Goal: Information Seeking & Learning: Learn about a topic

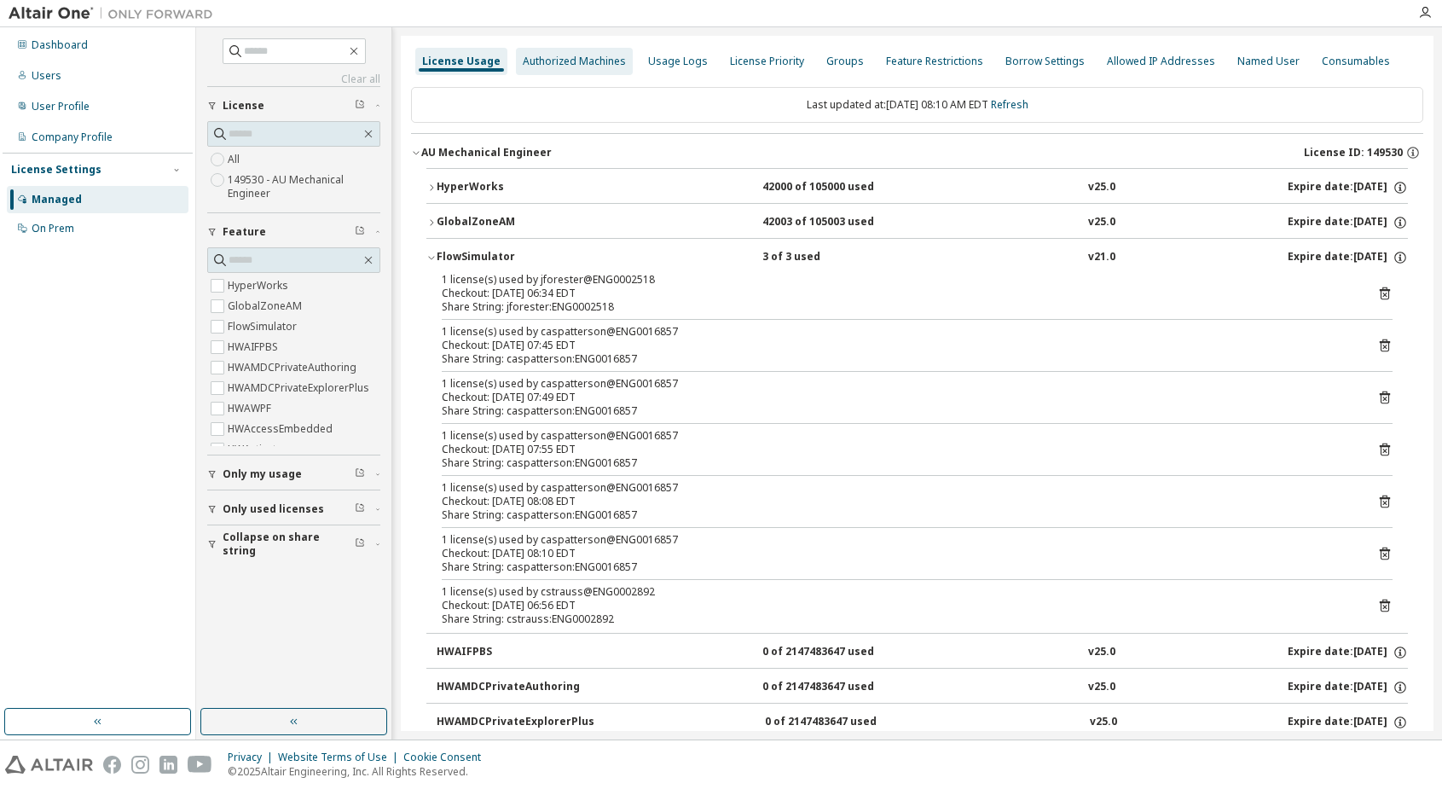
click at [539, 57] on div "Authorized Machines" at bounding box center [574, 62] width 103 height 14
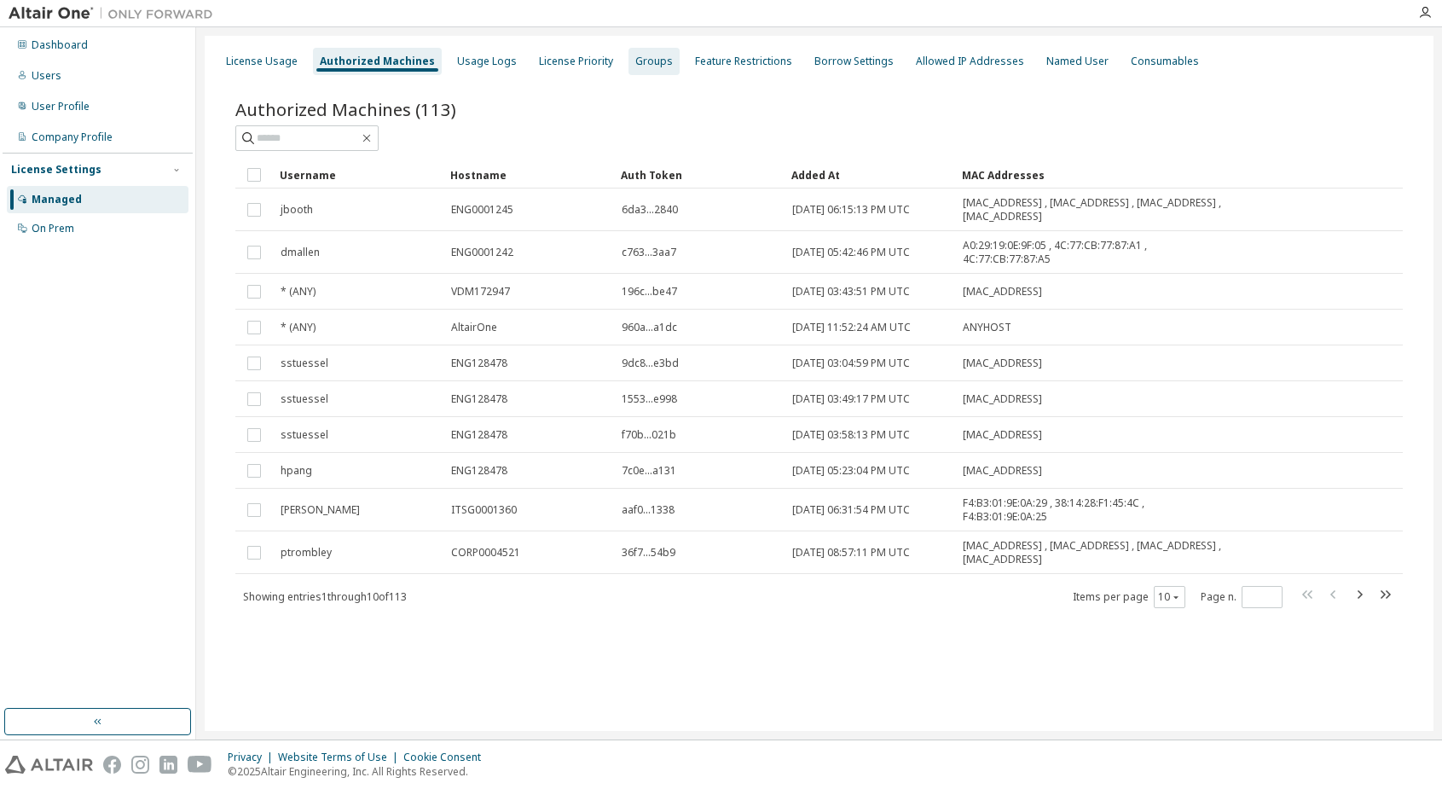
click at [645, 57] on div "Groups" at bounding box center [654, 62] width 38 height 14
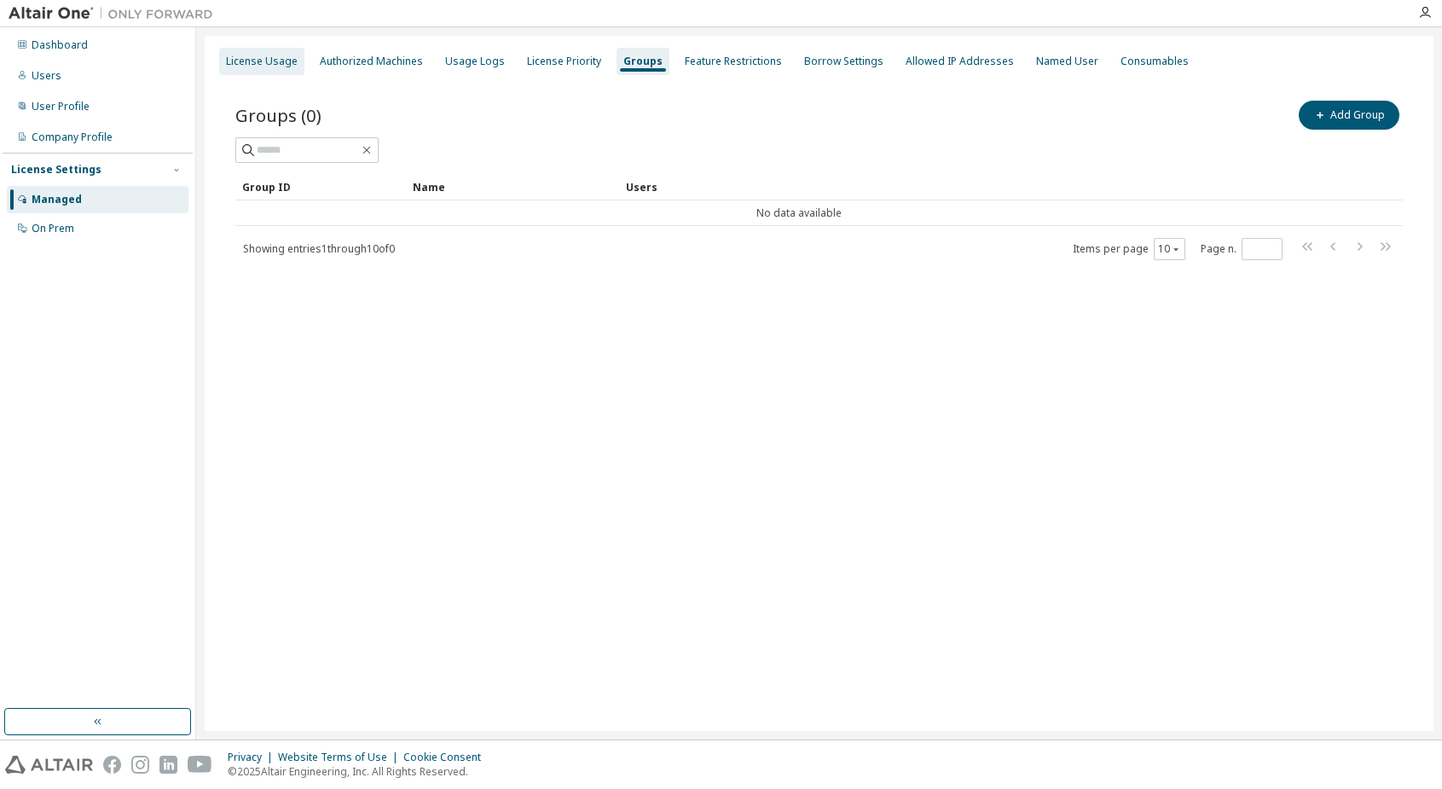
click at [251, 55] on div "License Usage" at bounding box center [262, 62] width 72 height 14
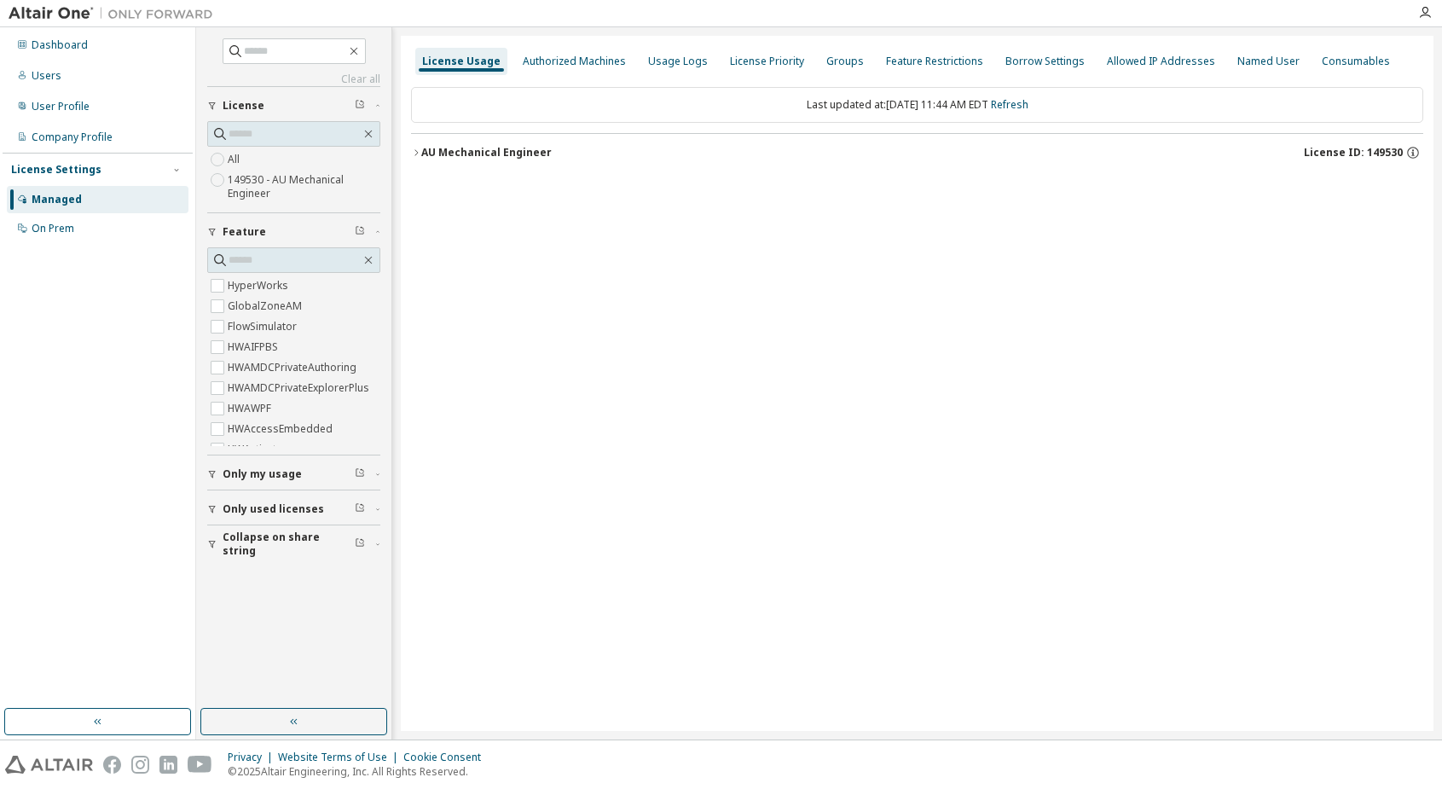
click at [466, 148] on div "AU Mechanical Engineer" at bounding box center [486, 153] width 131 height 14
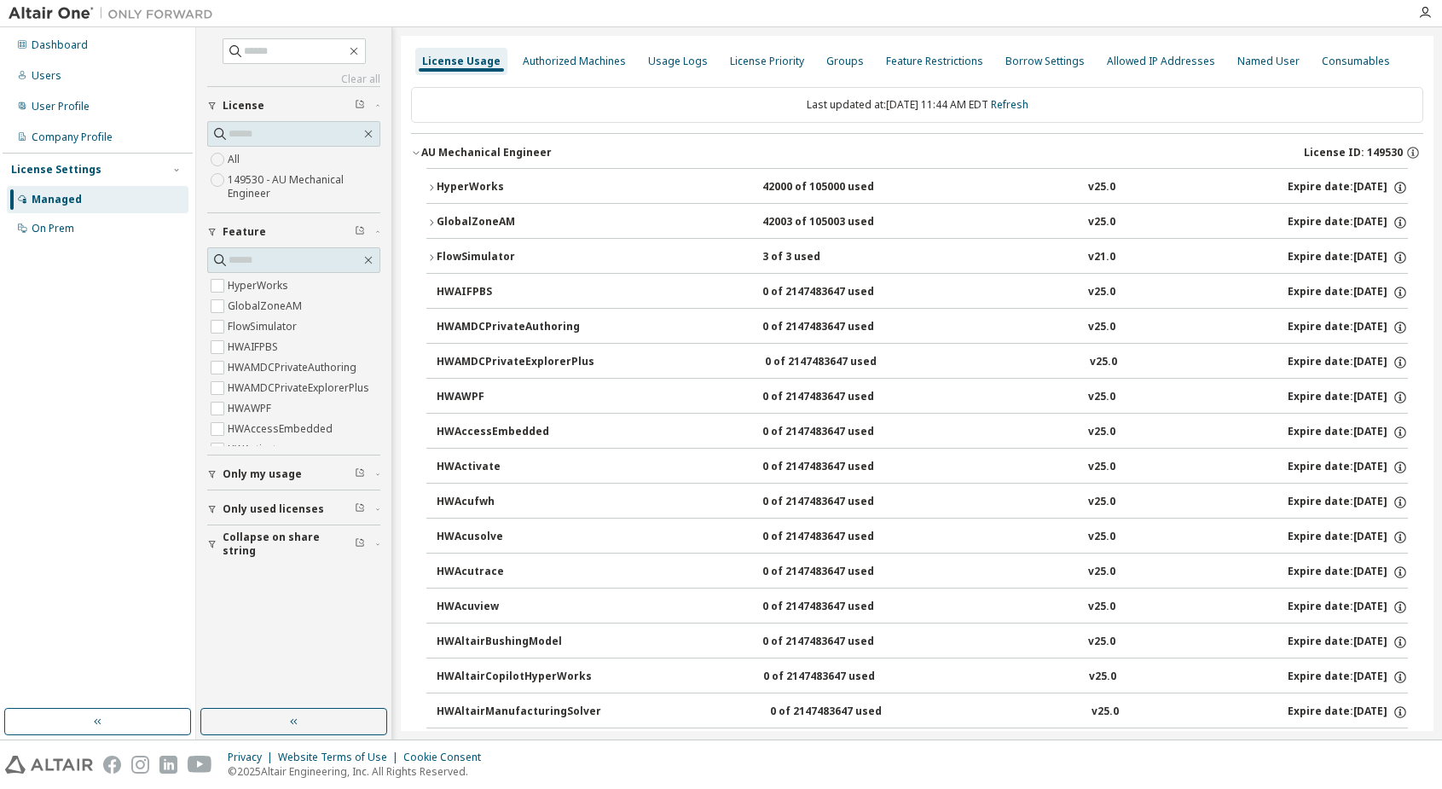
click at [475, 258] on div "FlowSimulator" at bounding box center [514, 257] width 154 height 15
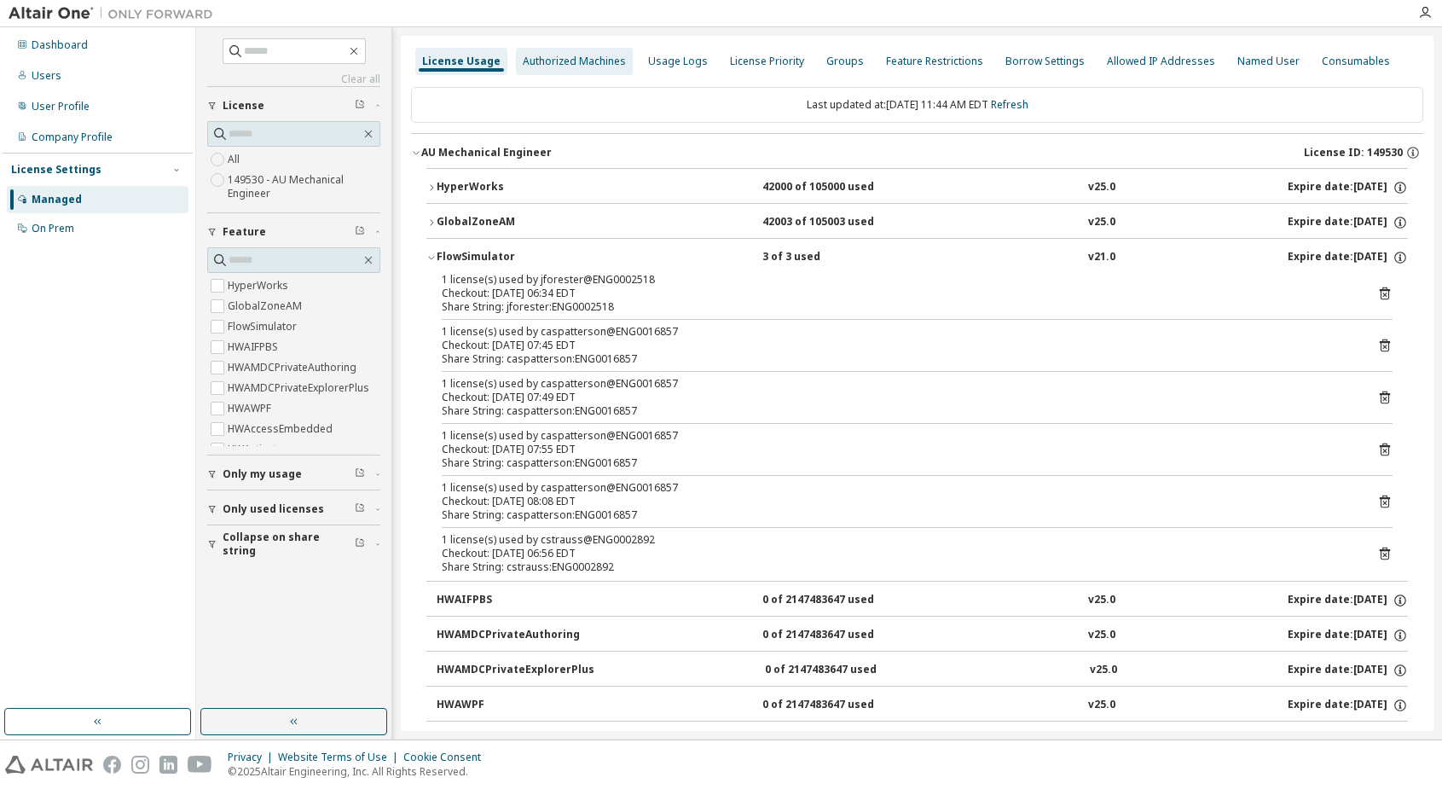
click at [556, 61] on div "Authorized Machines" at bounding box center [574, 62] width 103 height 14
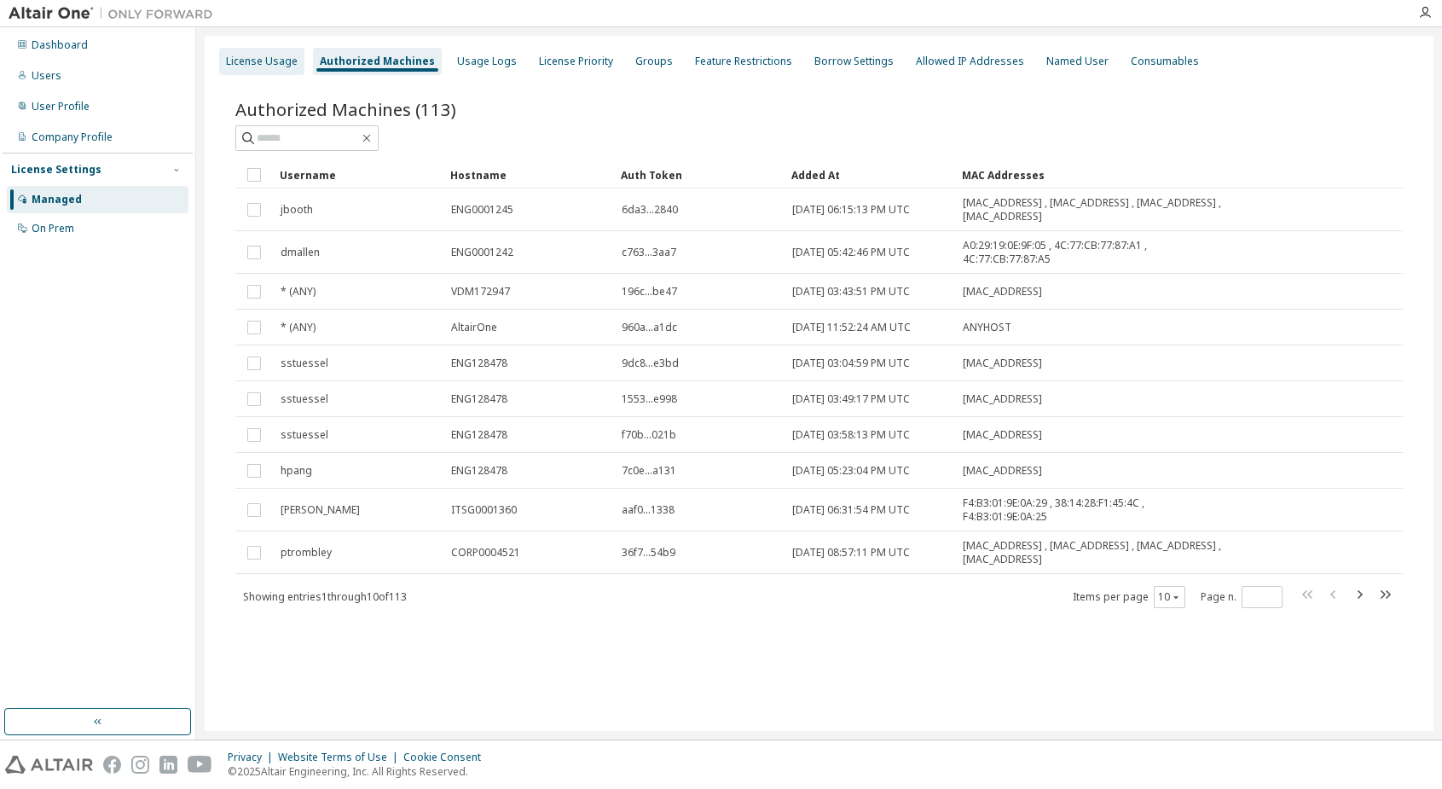
click at [235, 65] on div "License Usage" at bounding box center [262, 62] width 72 height 14
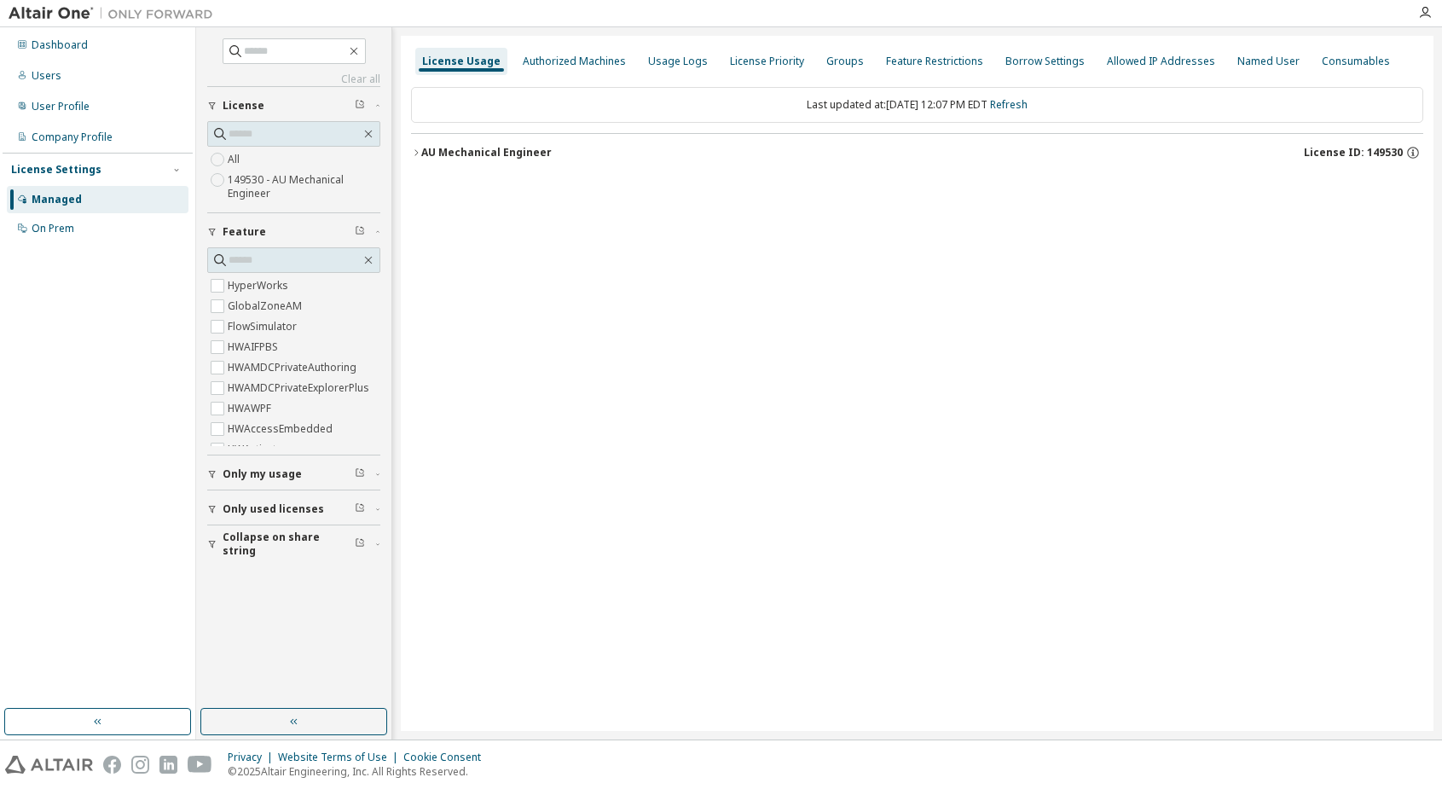
click at [440, 158] on div "AU Mechanical Engineer" at bounding box center [486, 153] width 131 height 14
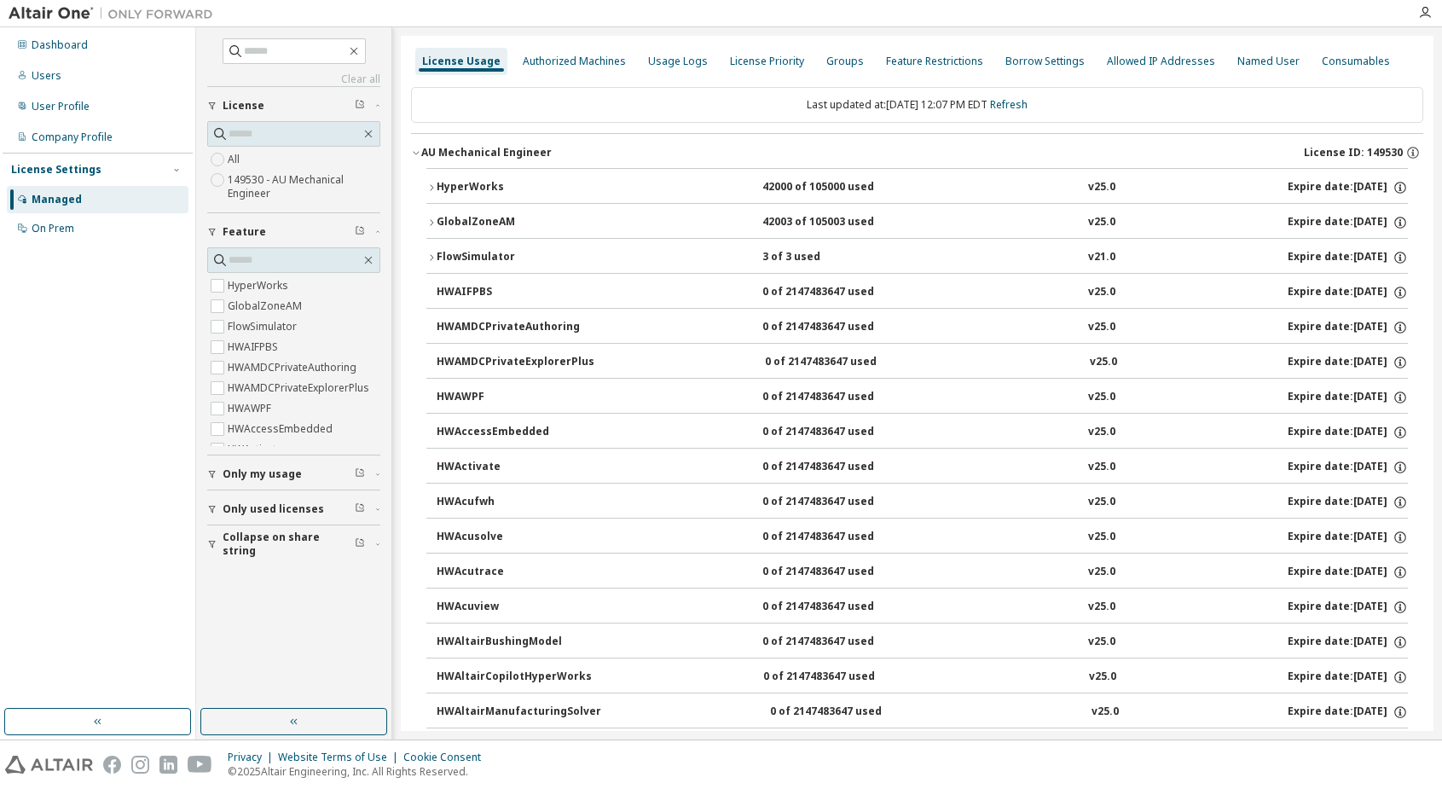
click at [456, 258] on div "FlowSimulator" at bounding box center [514, 257] width 154 height 15
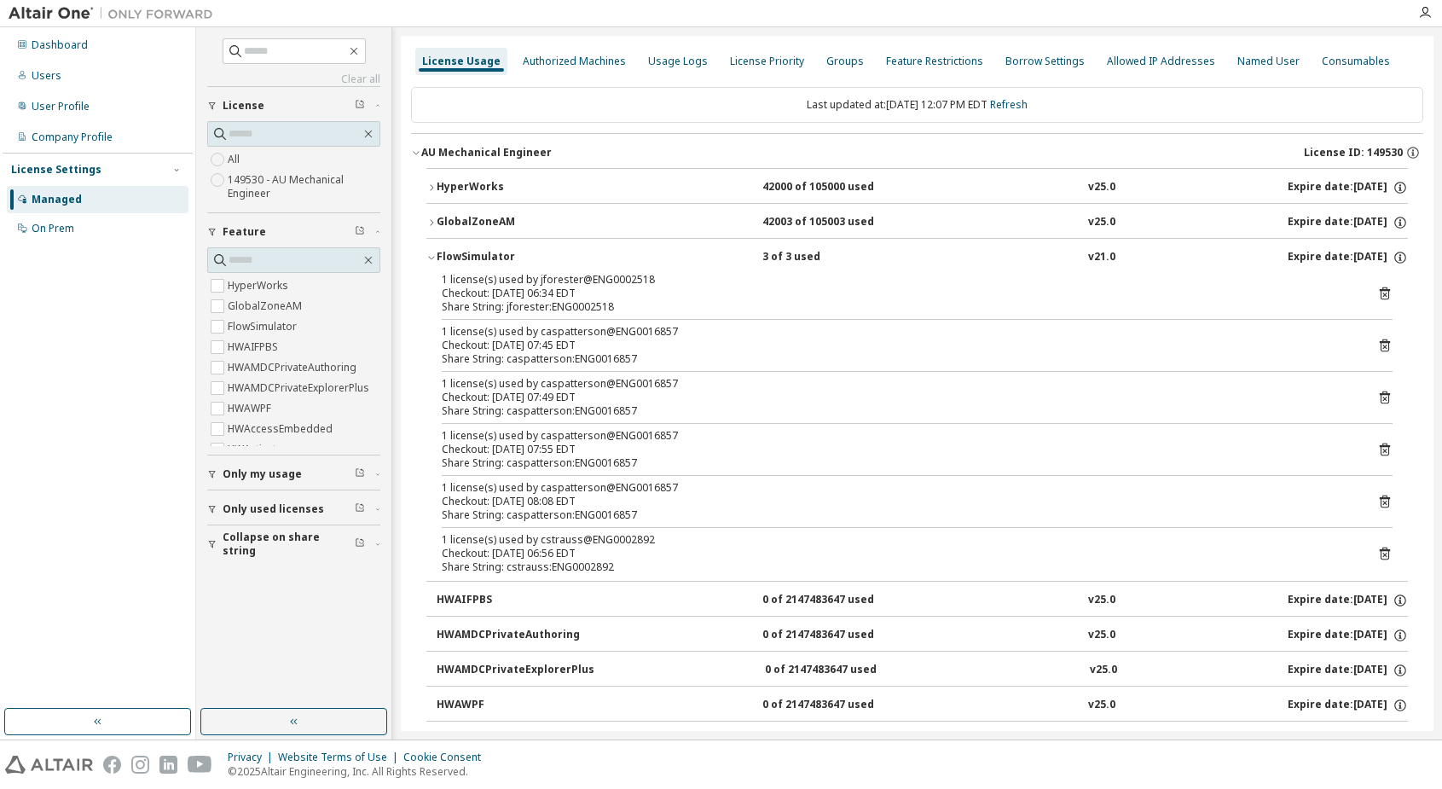
click at [121, 403] on div "Dashboard Users User Profile Company Profile License Settings Managed On Prem" at bounding box center [98, 368] width 190 height 676
